Goal: Transaction & Acquisition: Purchase product/service

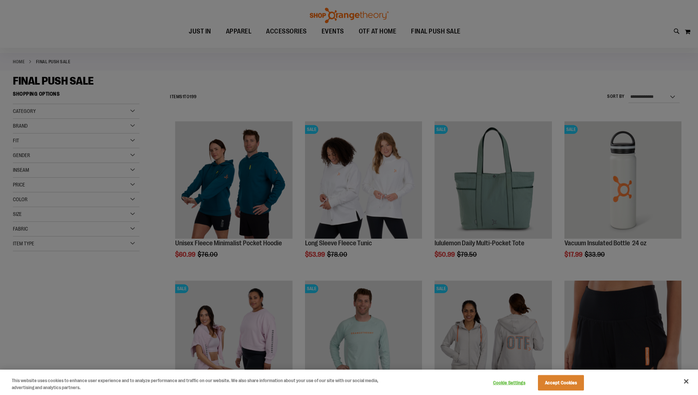
scroll to position [37, 0]
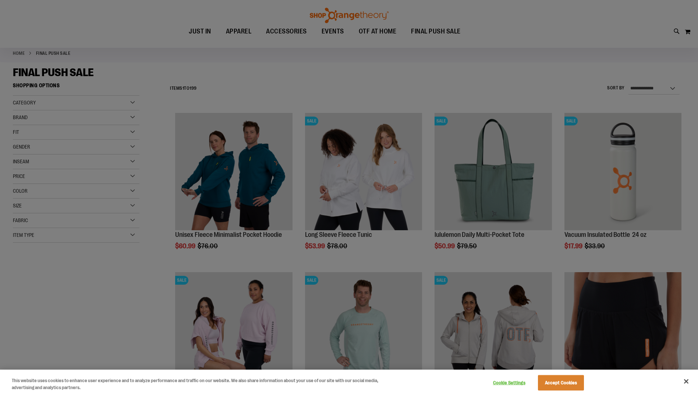
type input "**********"
click at [129, 258] on div at bounding box center [349, 197] width 698 height 395
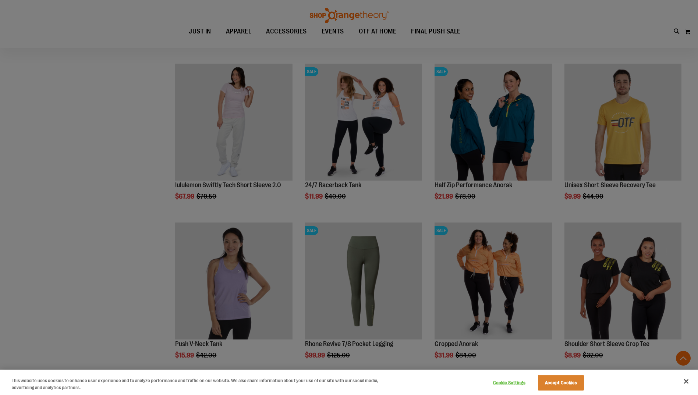
scroll to position [405, 0]
click at [107, 140] on div at bounding box center [349, 197] width 698 height 395
click at [274, 213] on div at bounding box center [349, 197] width 698 height 395
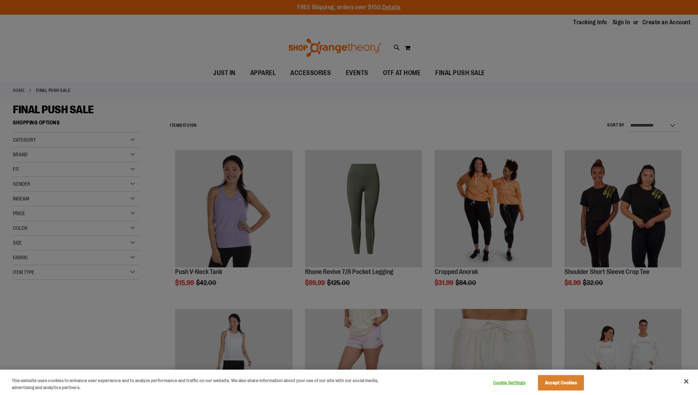
scroll to position [405, 0]
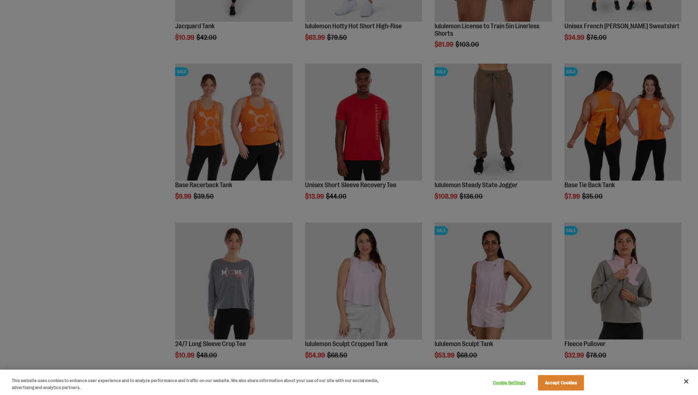
type input "**********"
click at [575, 385] on button "Accept Cookies" at bounding box center [561, 382] width 46 height 15
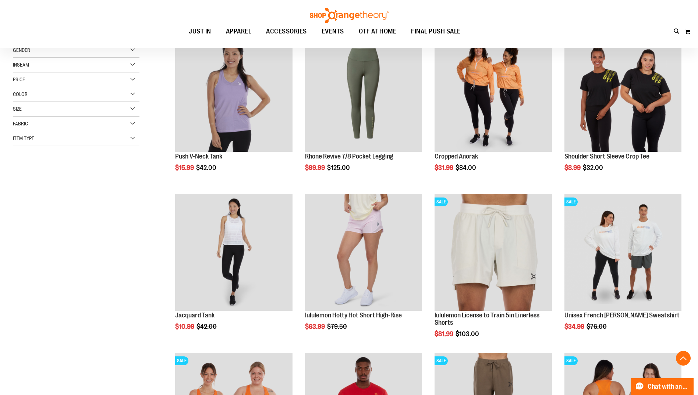
scroll to position [147, 0]
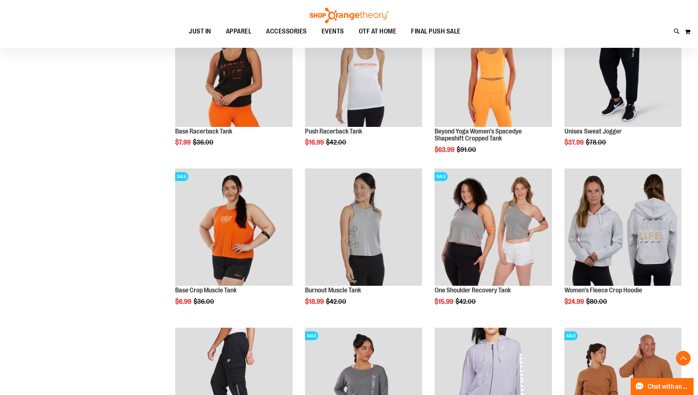
scroll to position [1140, 0]
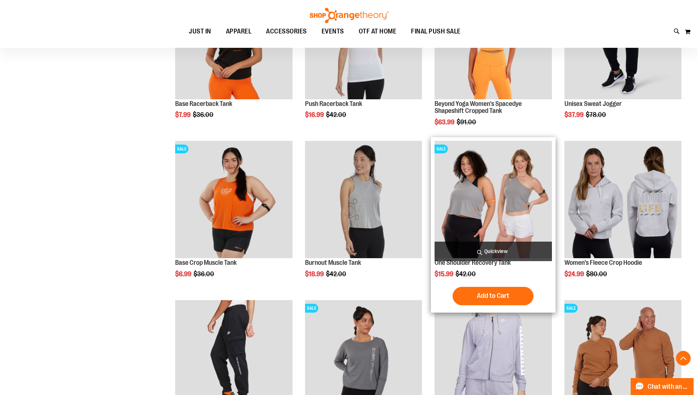
click at [471, 212] on img "product" at bounding box center [493, 199] width 117 height 117
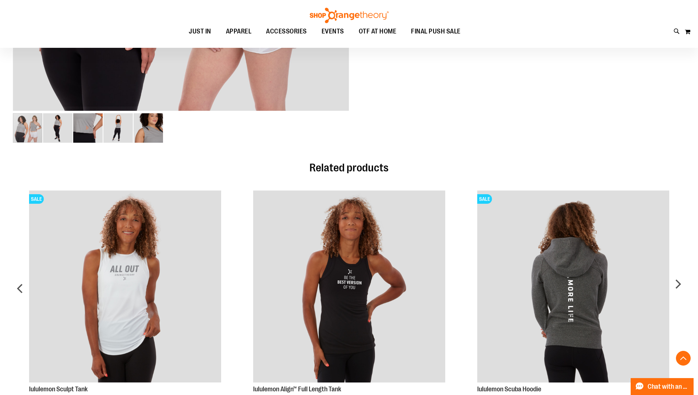
scroll to position [110, 0]
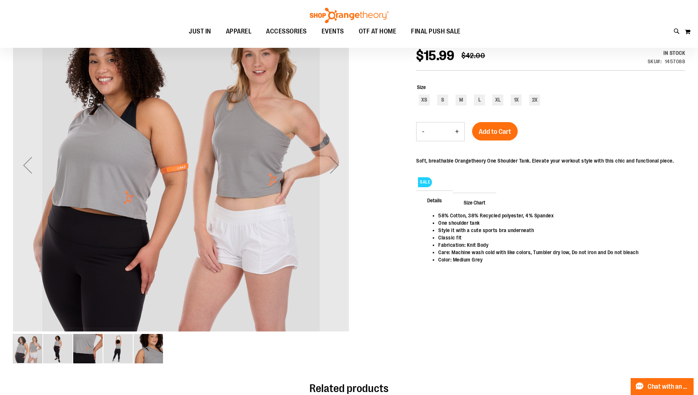
type input "**********"
click at [53, 350] on img "image 2 of 5" at bounding box center [57, 348] width 29 height 29
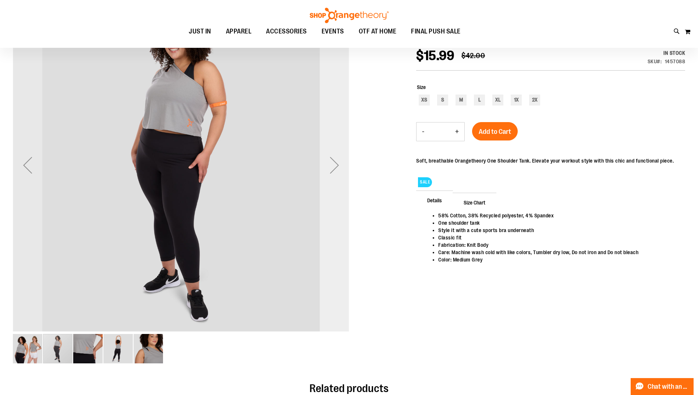
click at [337, 165] on div "Next" at bounding box center [334, 165] width 29 height 29
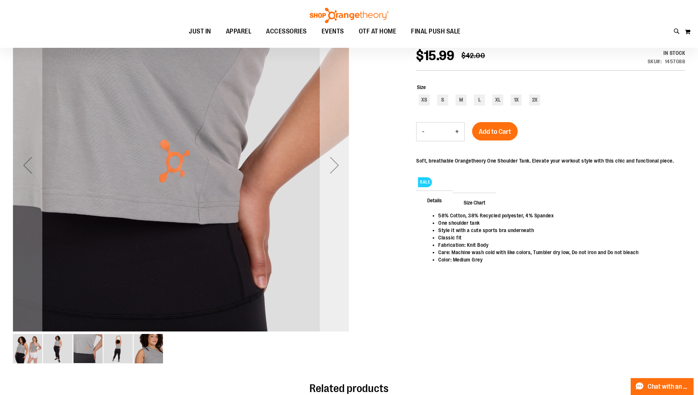
click at [337, 165] on div "Next" at bounding box center [334, 165] width 29 height 29
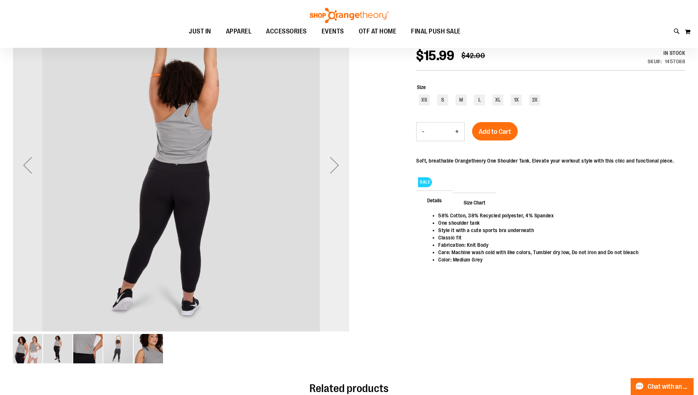
click at [337, 165] on div "Next" at bounding box center [334, 165] width 29 height 29
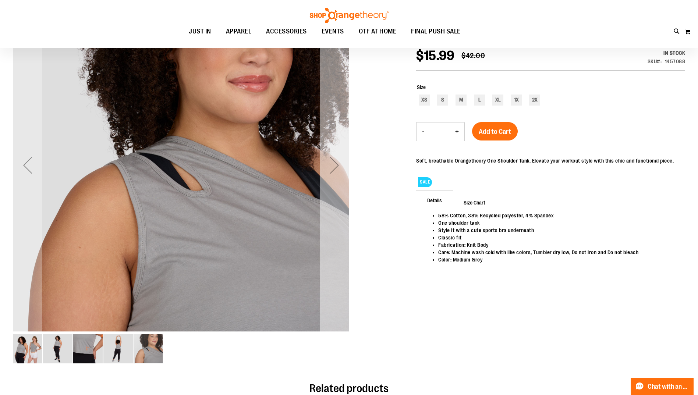
click at [337, 165] on div "Next" at bounding box center [334, 165] width 29 height 29
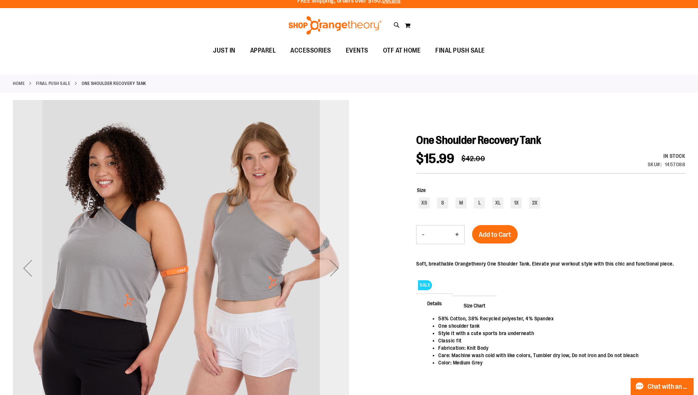
scroll to position [0, 0]
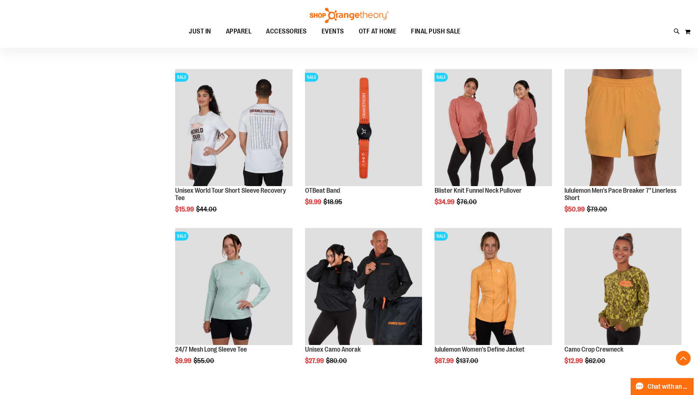
scroll to position [736, 0]
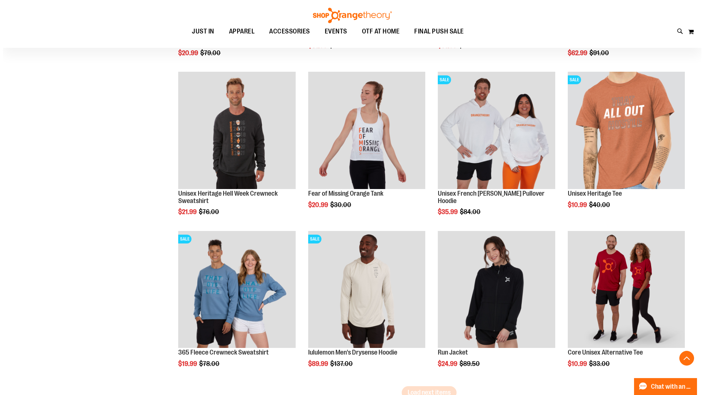
scroll to position [1214, 0]
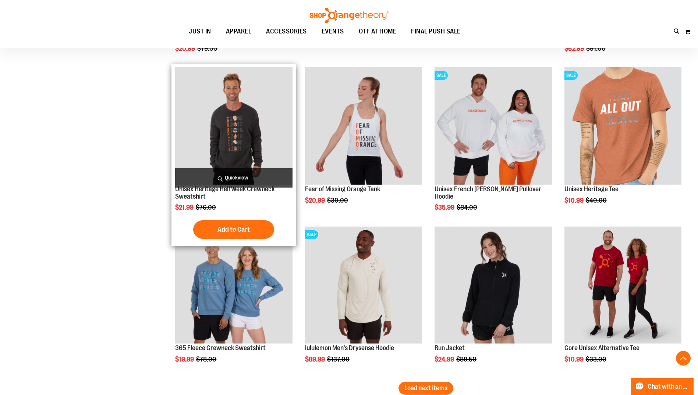
type input "**********"
click at [213, 181] on span "Quickview" at bounding box center [233, 178] width 117 height 20
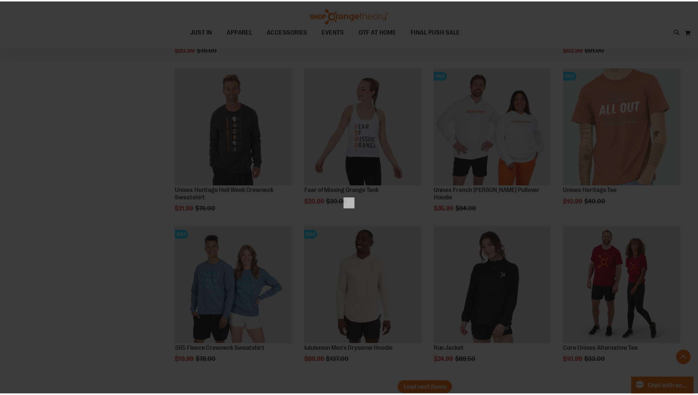
scroll to position [0, 0]
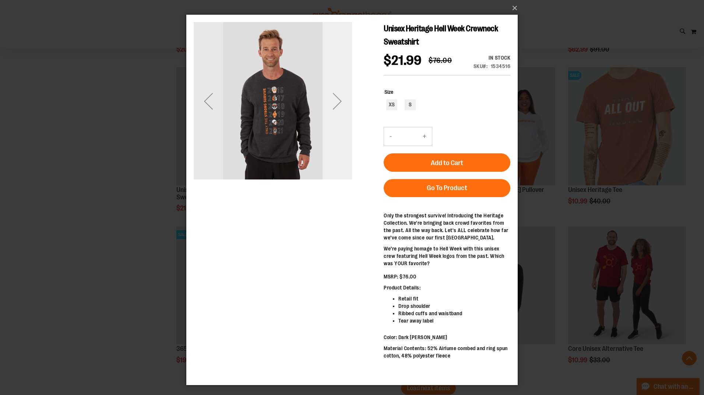
click at [337, 101] on div "Next" at bounding box center [336, 100] width 29 height 29
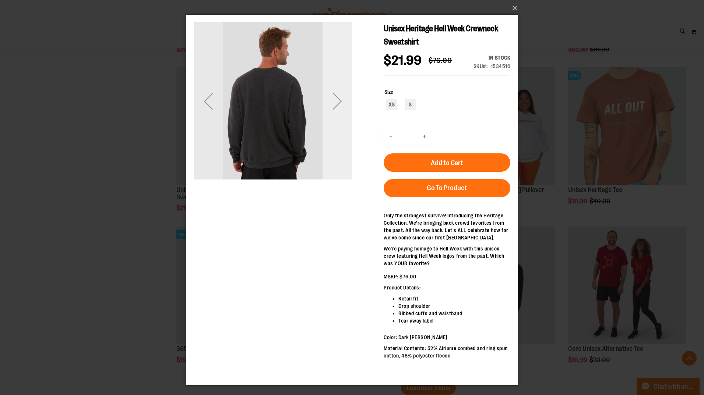
click at [337, 101] on div "Next" at bounding box center [336, 100] width 29 height 29
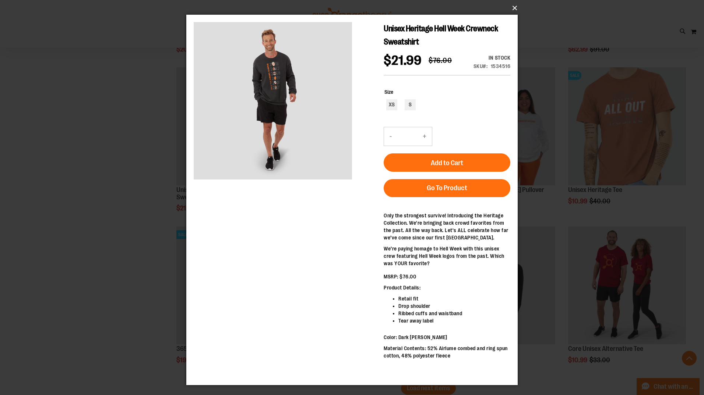
click at [517, 8] on button "×" at bounding box center [353, 8] width 331 height 16
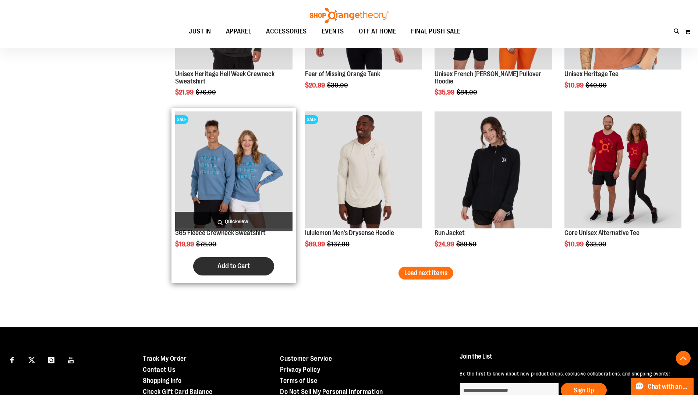
scroll to position [1398, 0]
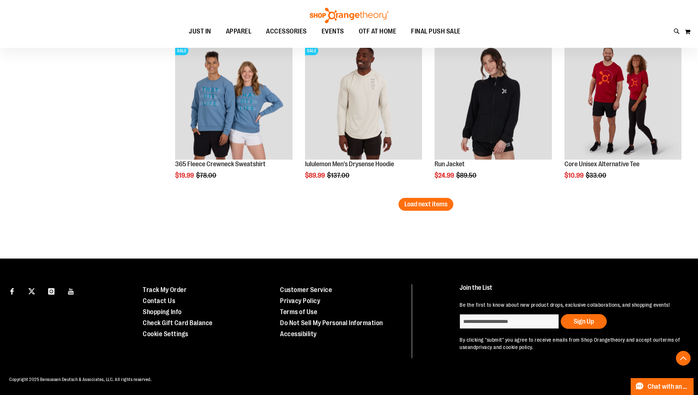
click at [425, 205] on span "Load next items" at bounding box center [425, 204] width 43 height 7
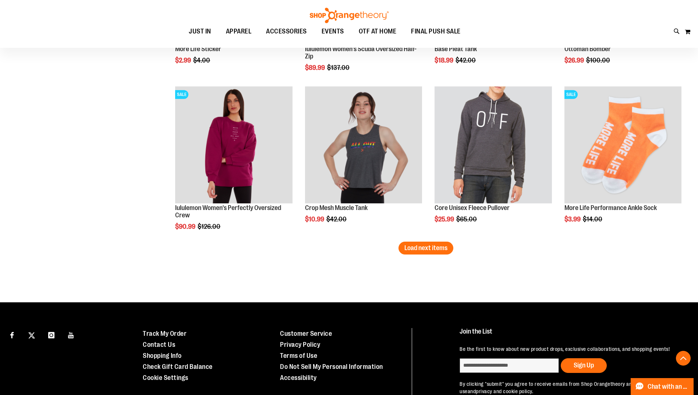
scroll to position [1840, 0]
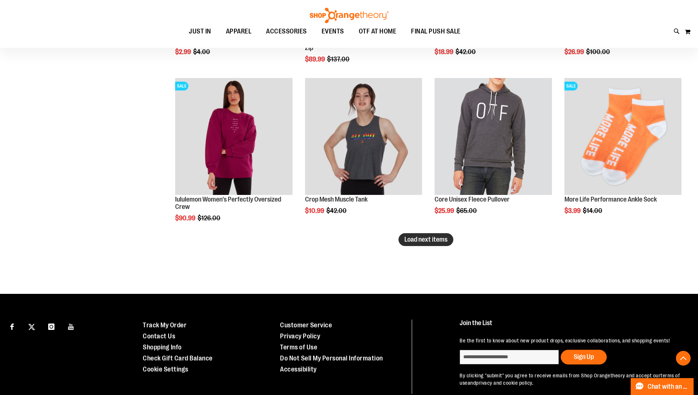
click at [413, 239] on span "Load next items" at bounding box center [425, 239] width 43 height 7
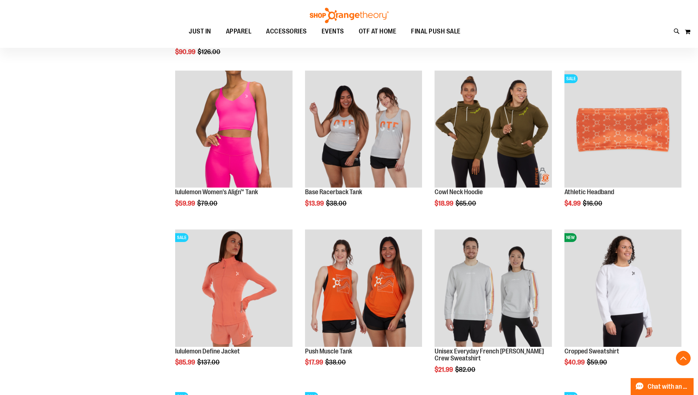
scroll to position [1950, 0]
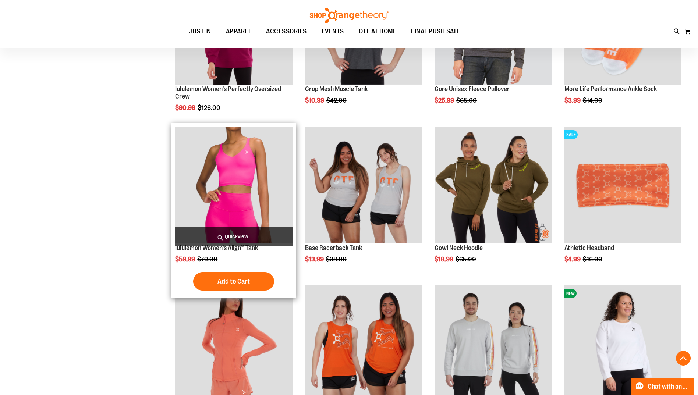
click at [266, 198] on img "product" at bounding box center [233, 185] width 117 height 117
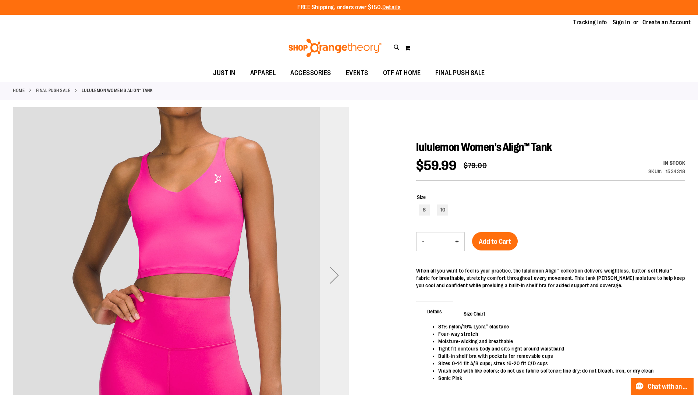
type input "**********"
click at [331, 274] on div "Next" at bounding box center [334, 275] width 29 height 29
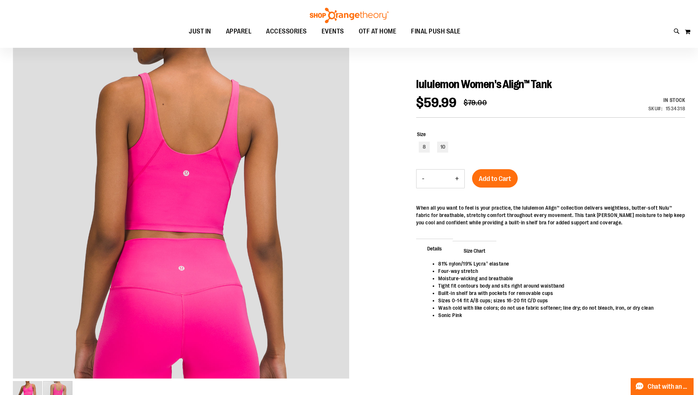
scroll to position [73, 0]
